Goal: Contribute content: Add original content to the website for others to see

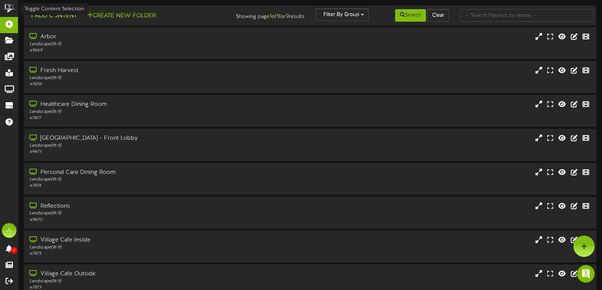
click at [42, 12] on button "Add Content" at bounding box center [53, 15] width 53 height 9
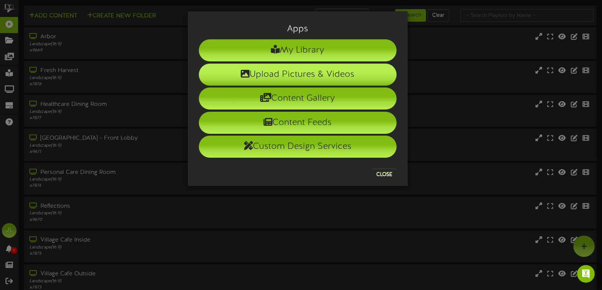
click at [294, 75] on li "Upload Pictures & Videos" at bounding box center [298, 75] width 198 height 22
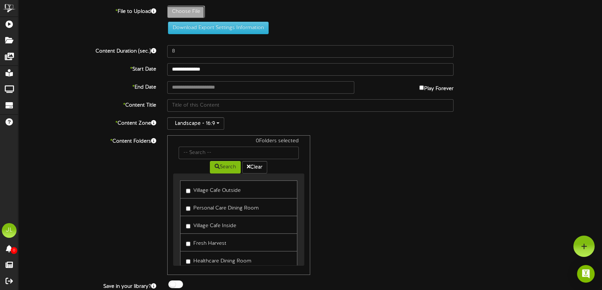
type input "**********"
type input "FHTV"
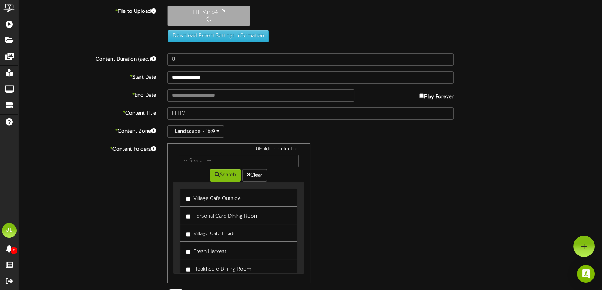
click at [441, 96] on label "Play Forever" at bounding box center [436, 94] width 34 height 11
click at [308, 97] on input "**********" at bounding box center [260, 95] width 187 height 12
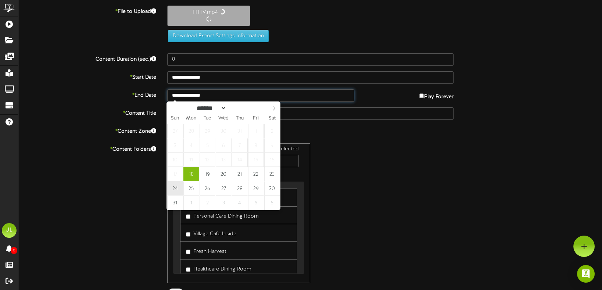
type input "**********"
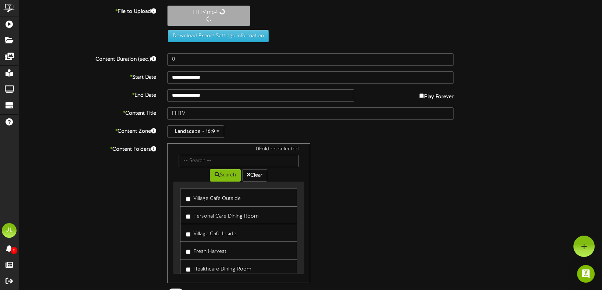
click at [230, 200] on label "Village Cafe Outside" at bounding box center [213, 198] width 55 height 10
click at [221, 250] on label "Fresh Harvest" at bounding box center [206, 250] width 40 height 10
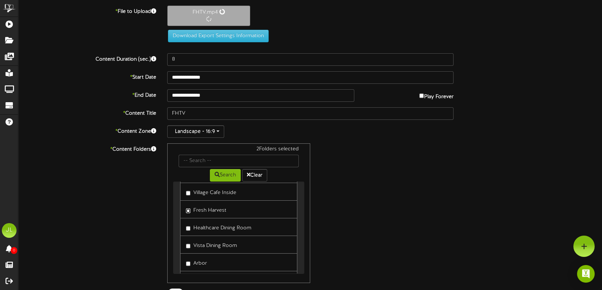
scroll to position [44, 0]
click at [234, 239] on label "Vista Dining Room" at bounding box center [211, 241] width 51 height 10
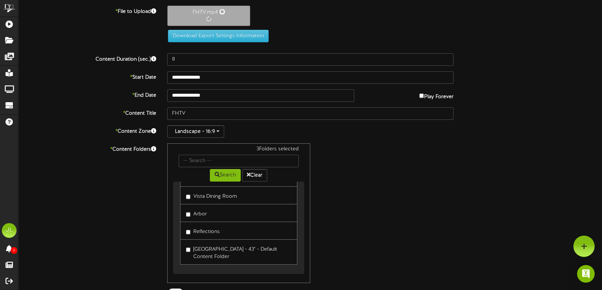
click at [213, 248] on label "[GEOGRAPHIC_DATA] - 43" - Default Content Folder" at bounding box center [239, 251] width 106 height 17
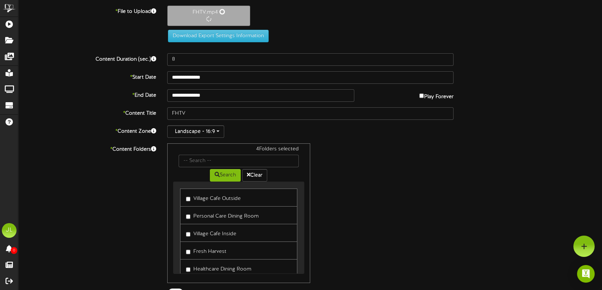
scroll to position [0, 0]
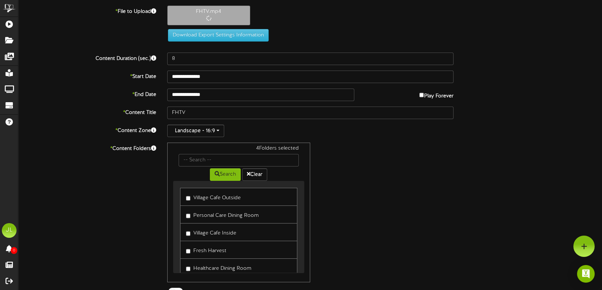
type input "30"
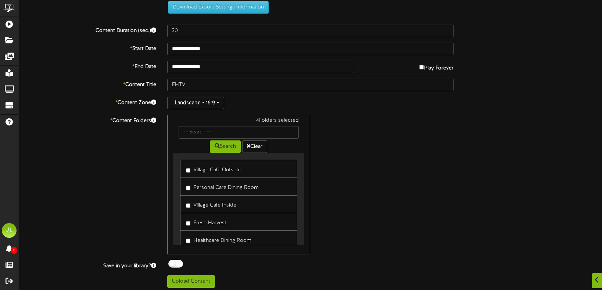
scroll to position [66, 0]
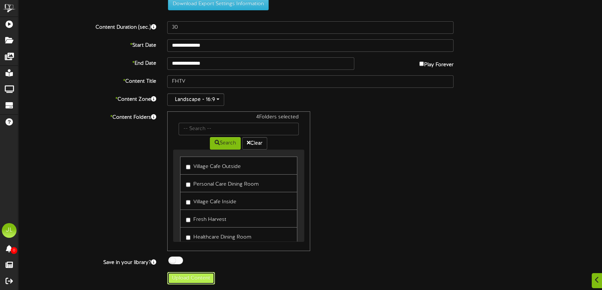
click at [202, 280] on button "Upload Content" at bounding box center [191, 278] width 48 height 12
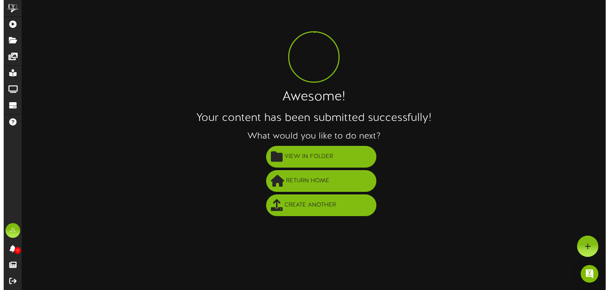
scroll to position [0, 0]
